Goal: Task Accomplishment & Management: Use online tool/utility

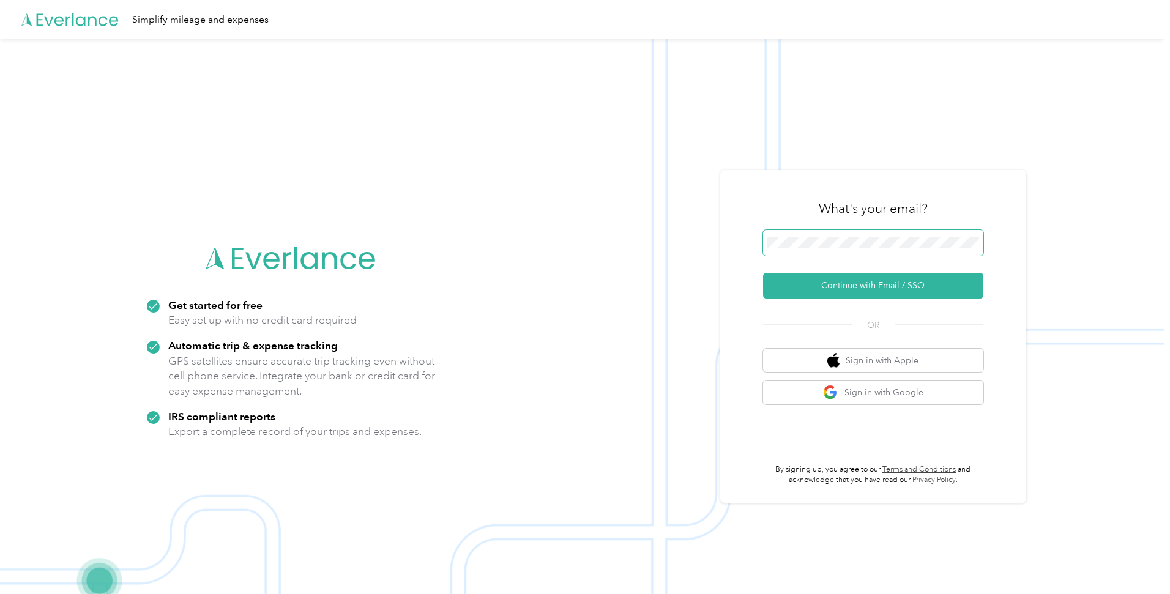
click at [917, 254] on span at bounding box center [873, 243] width 220 height 26
click at [910, 234] on span at bounding box center [873, 243] width 220 height 26
click at [908, 310] on div "What's your email? Continue with Email / SSO OR Sign in with Apple Sign in with…" at bounding box center [873, 336] width 220 height 299
click at [904, 294] on button "Continue with Email / SSO" at bounding box center [873, 286] width 220 height 26
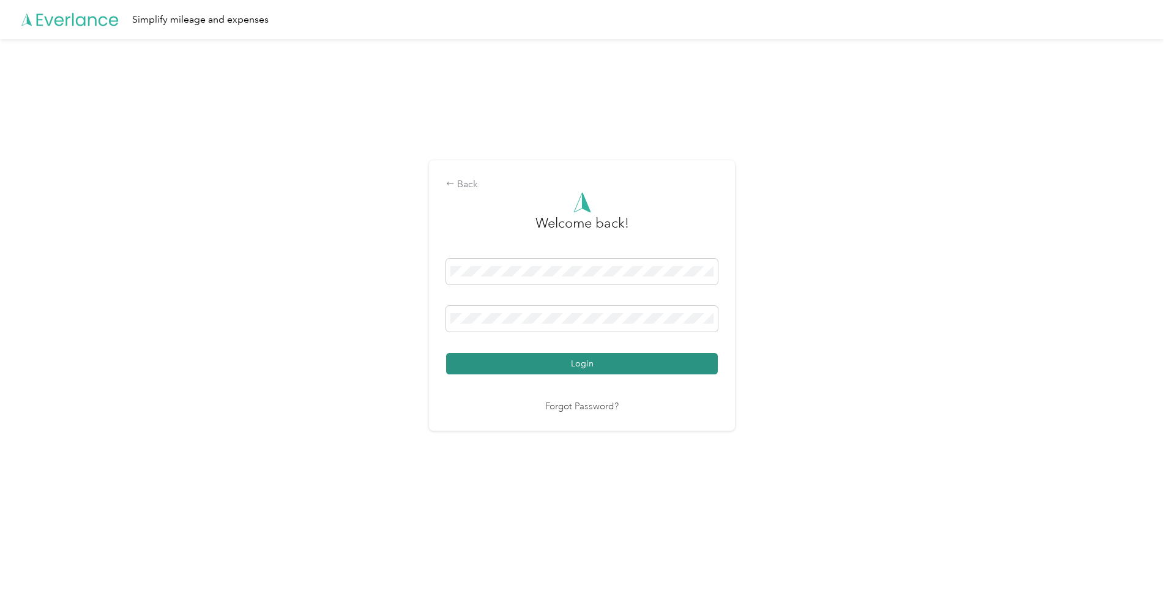
click at [527, 367] on button "Login" at bounding box center [582, 363] width 272 height 21
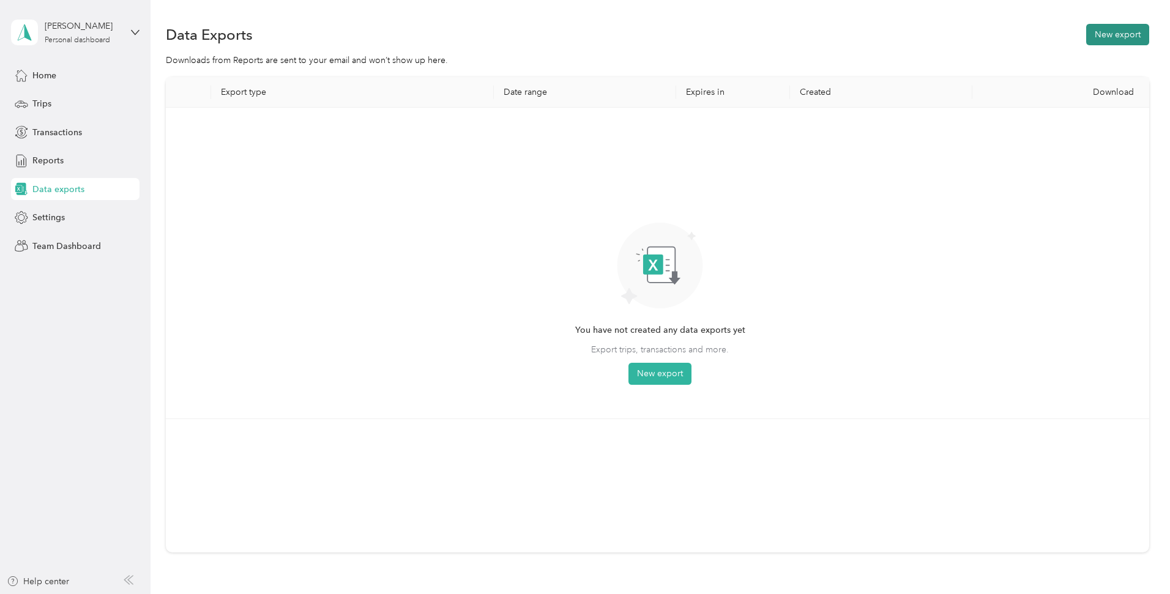
click at [1125, 41] on button "New export" at bounding box center [1117, 34] width 63 height 21
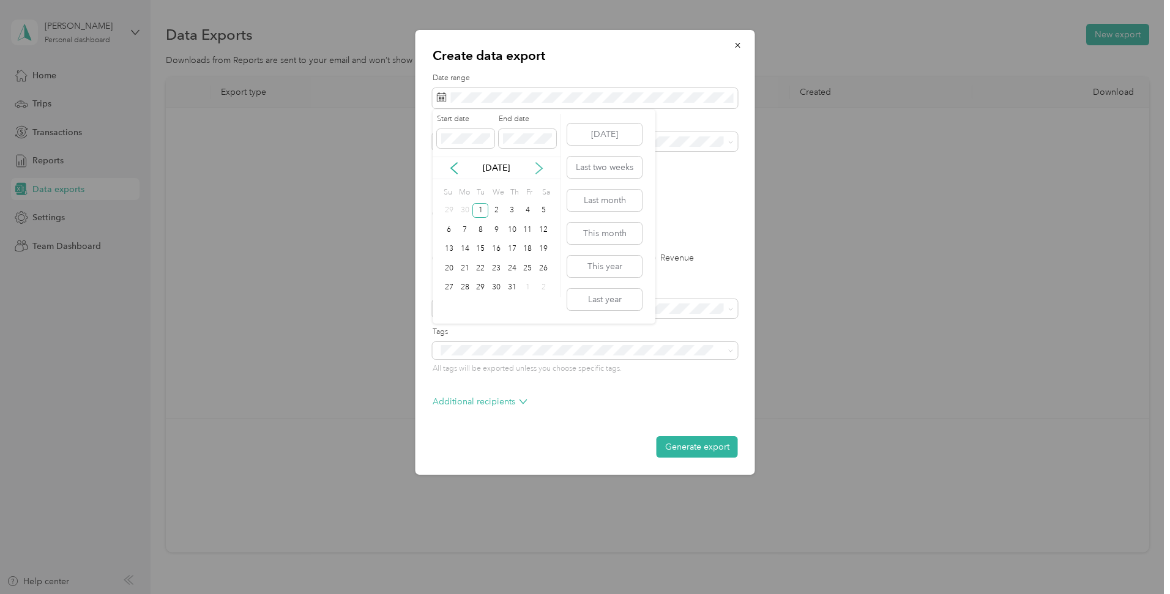
click at [541, 165] on icon at bounding box center [539, 168] width 12 height 12
click at [451, 310] on div "31" at bounding box center [449, 306] width 16 height 15
click at [554, 132] on div "Purpose" at bounding box center [585, 134] width 305 height 34
click at [470, 223] on div "Sales" at bounding box center [585, 227] width 288 height 13
click at [534, 220] on form "Date range Purpose Advanced filters File format Excel CSV PDF Export type All T…" at bounding box center [585, 265] width 305 height 385
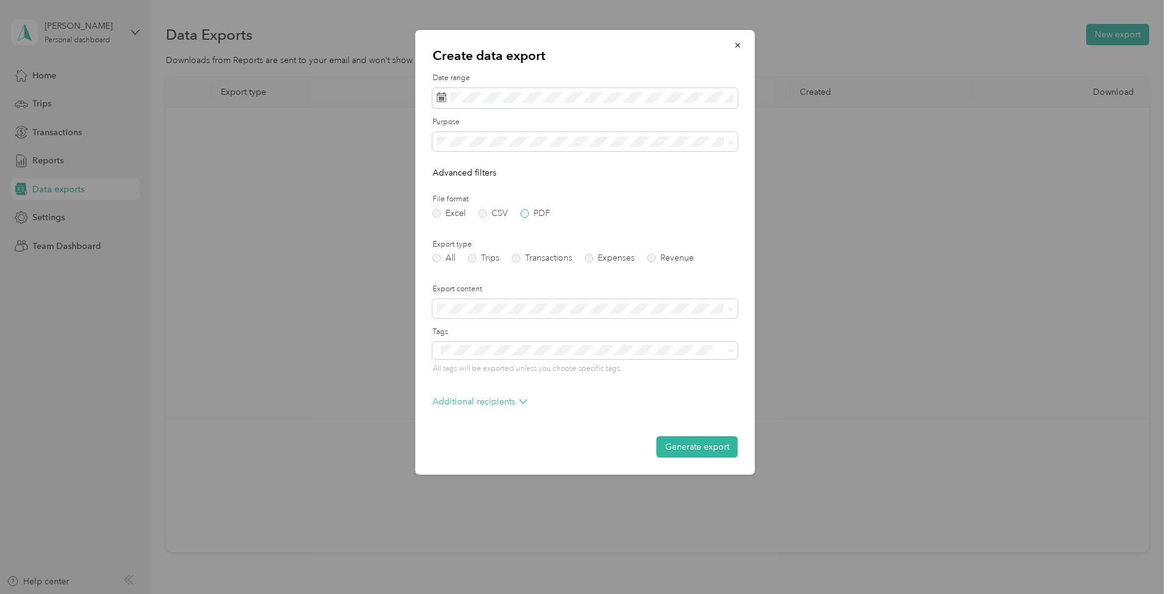
click at [535, 215] on label "PDF" at bounding box center [535, 213] width 29 height 9
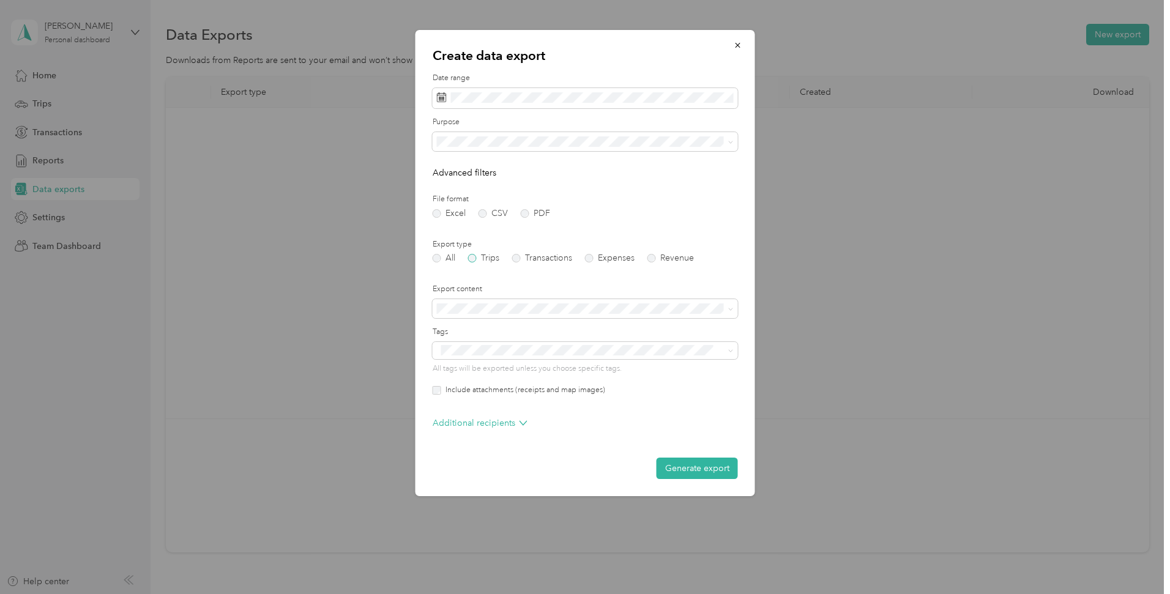
click at [490, 258] on label "Trips" at bounding box center [483, 258] width 31 height 9
click at [586, 395] on label "Include attachments (receipts and map images)" at bounding box center [523, 390] width 164 height 11
click at [638, 456] on form "Date range Purpose Advanced filters File format Excel CSV PDF Export type All T…" at bounding box center [585, 276] width 305 height 406
click at [744, 474] on div "Create data export Date range Purpose Advanced filters File format Excel CSV PD…" at bounding box center [585, 263] width 340 height 466
click at [721, 469] on button "Generate export" at bounding box center [696, 468] width 81 height 21
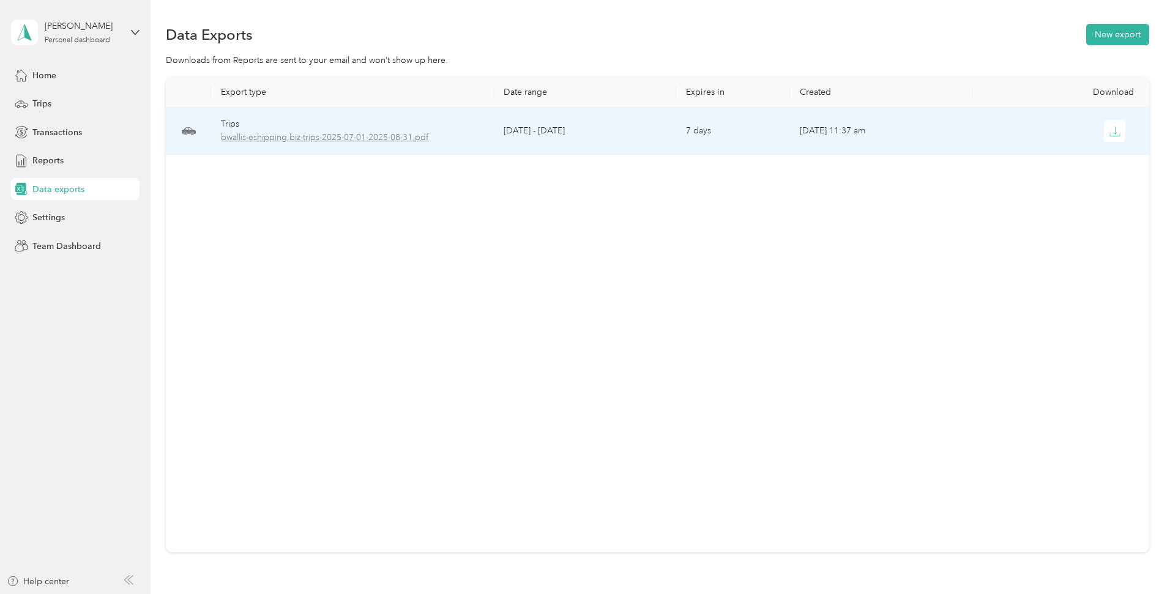
click at [362, 131] on span "bwallis-eshipping.biz-trips-2025-07-01-2025-08-31.pdf" at bounding box center [352, 137] width 263 height 13
click at [293, 135] on span "bwallis-eshipping.biz-trips-2025-07-01-2025-08-31.pdf" at bounding box center [352, 137] width 263 height 13
click at [348, 138] on span "bwallis-eshipping.biz-trips-2025-07-01-2025-08-31.pdf" at bounding box center [352, 137] width 263 height 13
click at [1121, 130] on button "button" at bounding box center [1115, 131] width 22 height 22
